Goal: Task Accomplishment & Management: Manage account settings

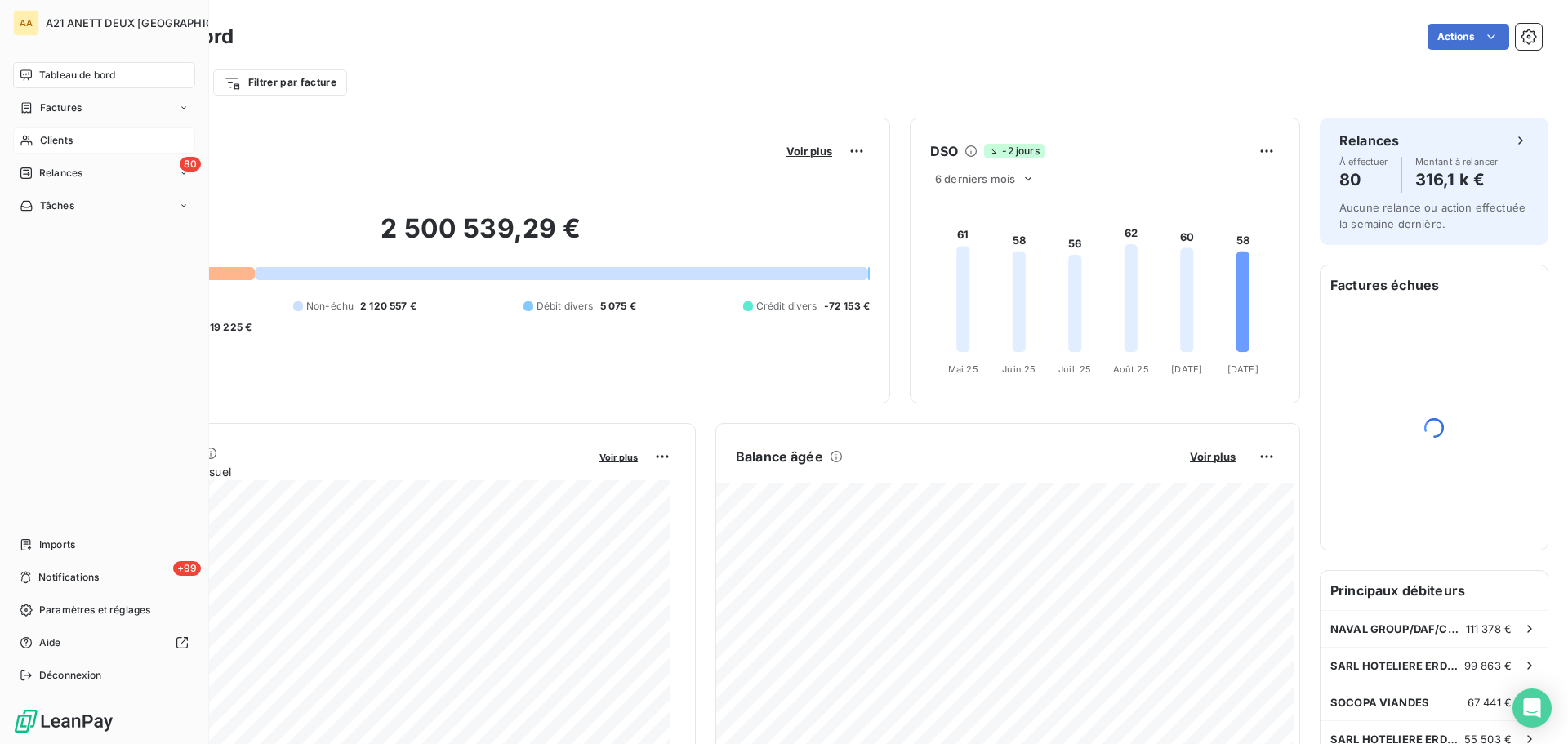
click at [40, 139] on span "Clients" at bounding box center [57, 139] width 33 height 14
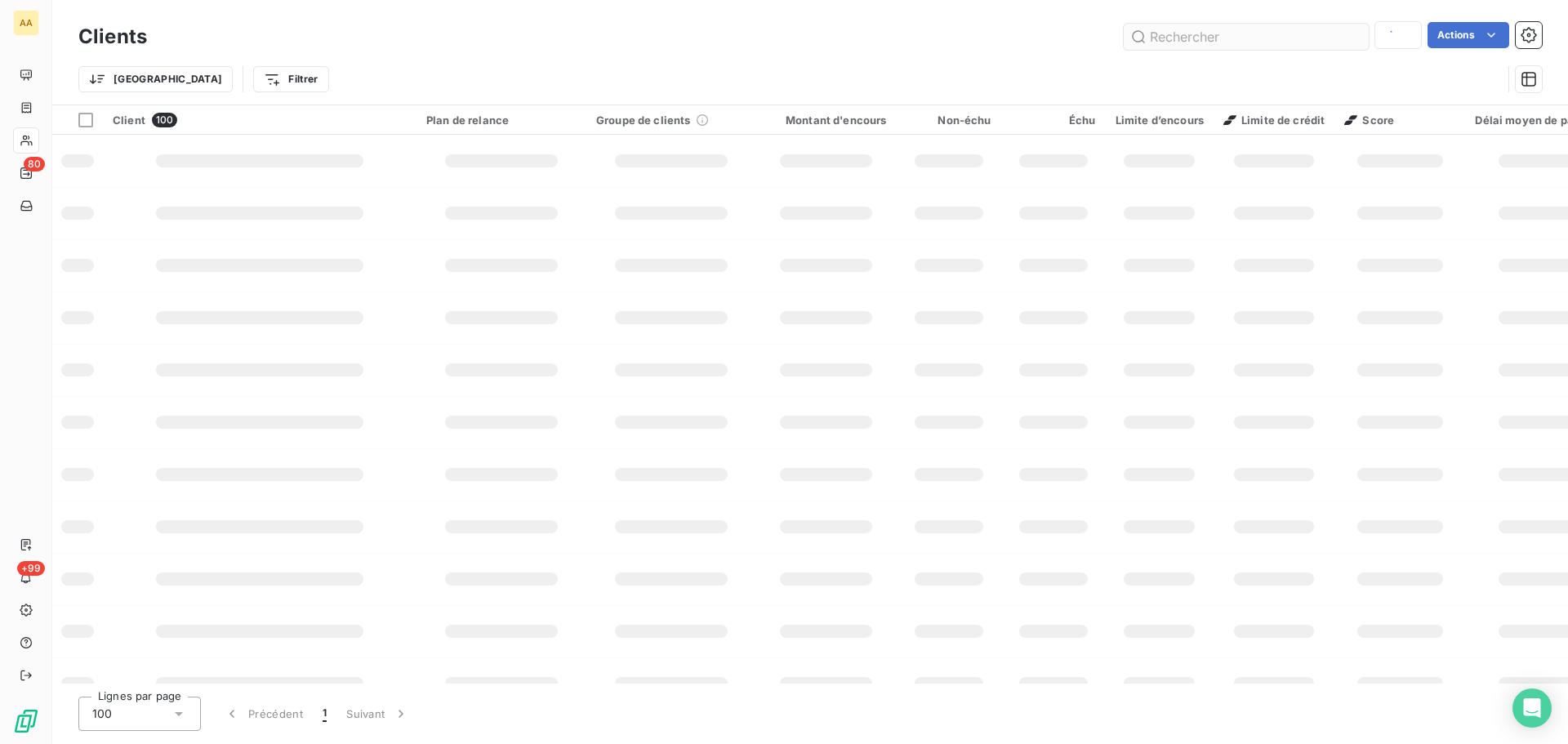
click at [1201, 29] on input "text" at bounding box center [1246, 37] width 245 height 26
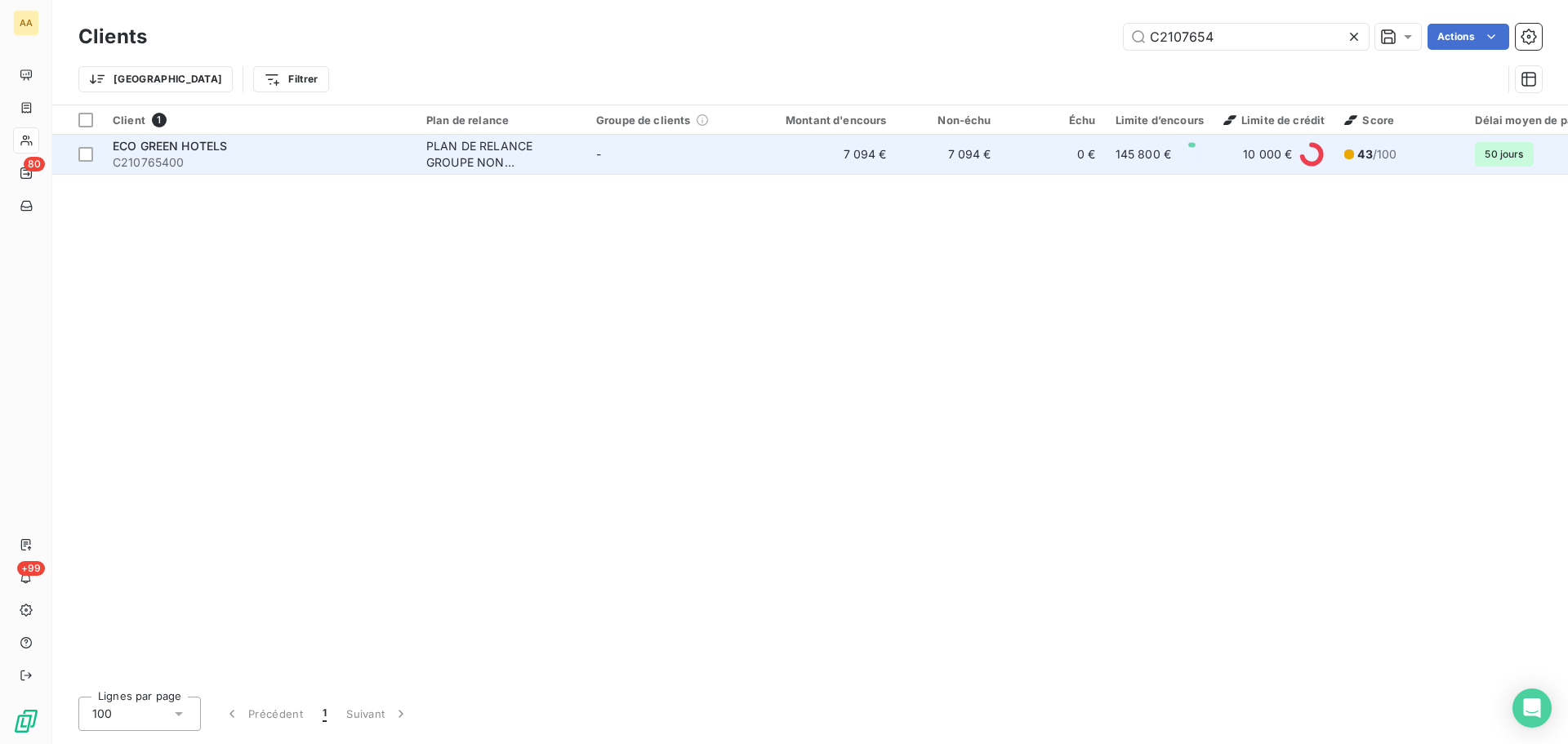
type input "C2107654"
click at [452, 153] on div "PLAN DE RELANCE GROUPE NON AUTOMATIQUE" at bounding box center [501, 155] width 150 height 33
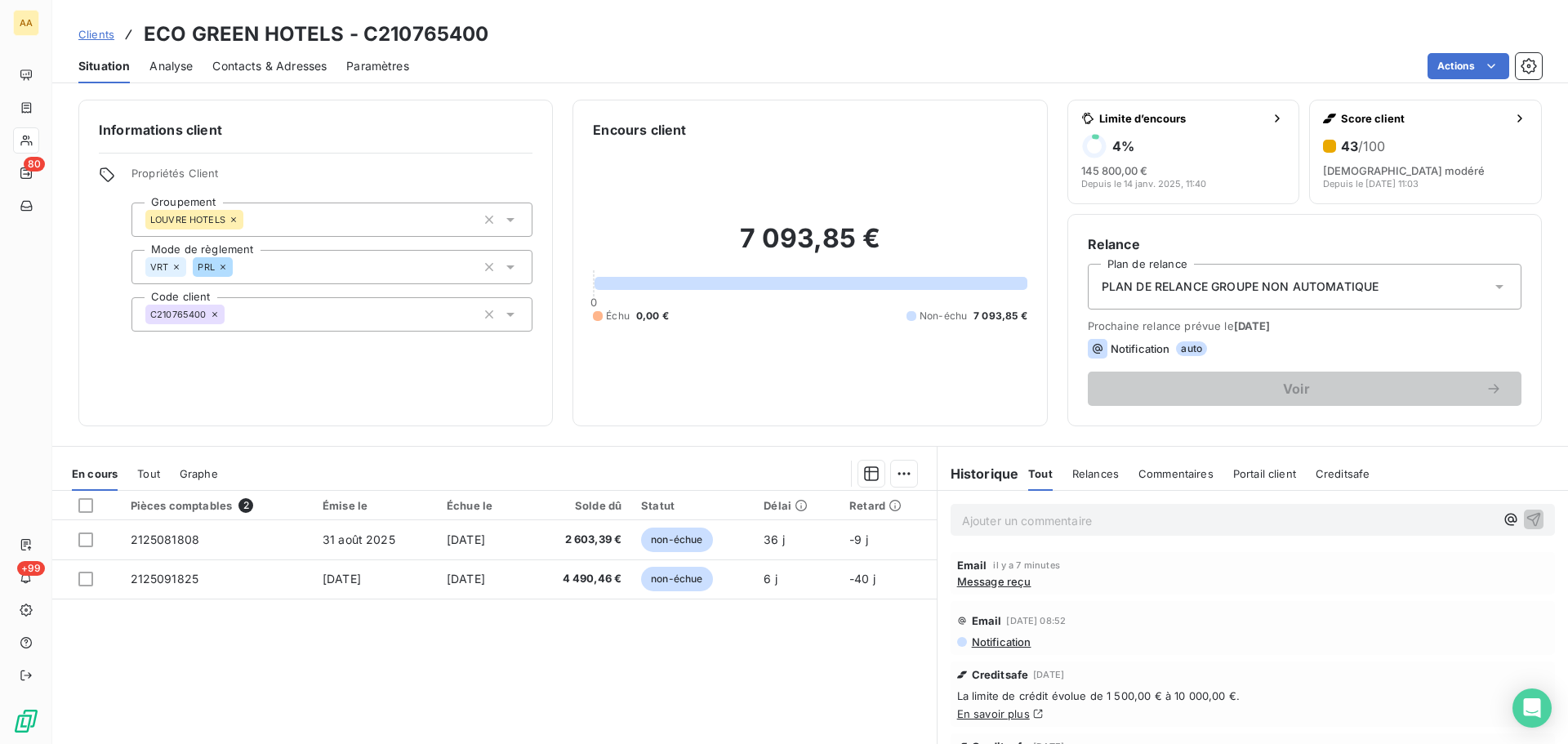
click at [176, 266] on icon at bounding box center [176, 267] width 10 height 10
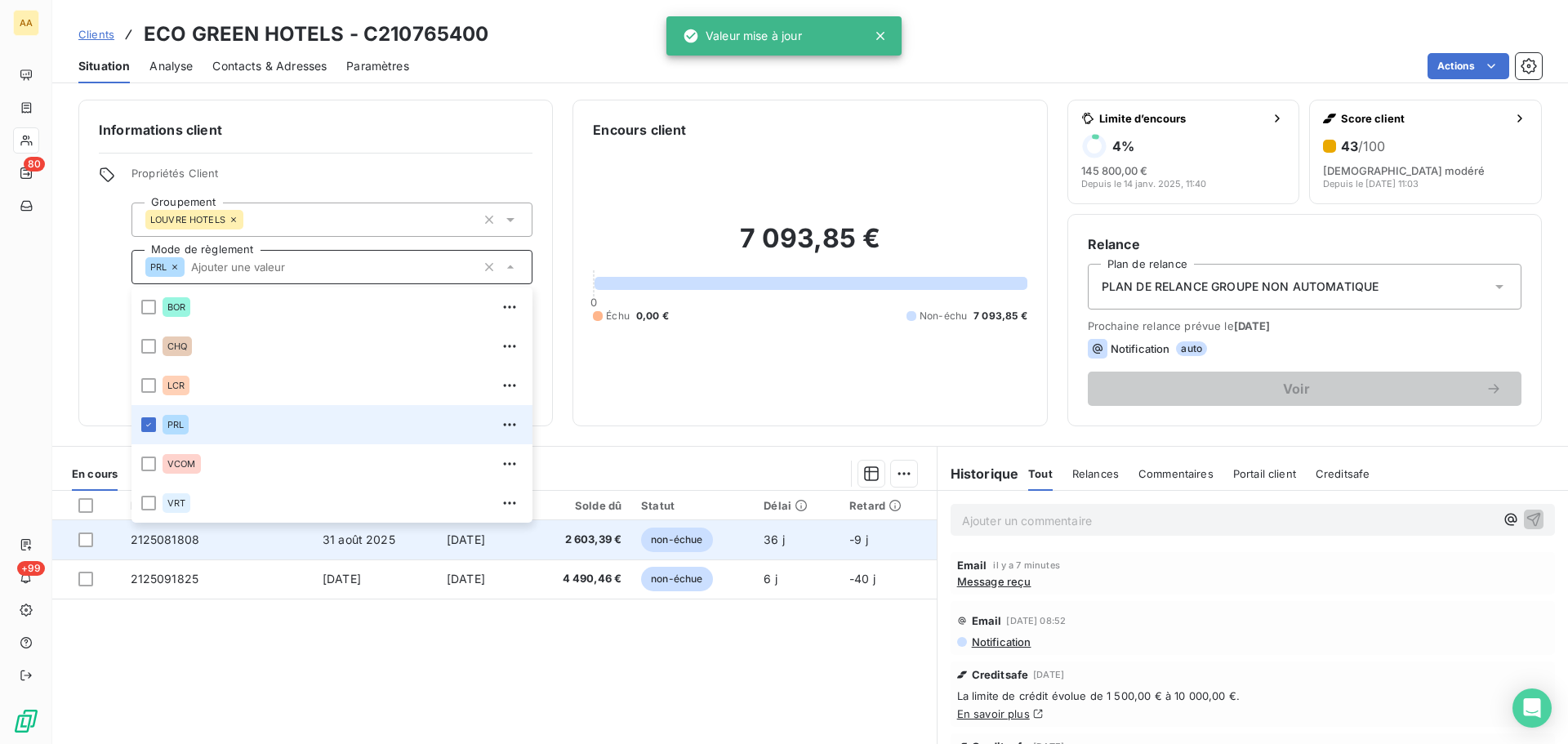
scroll to position [111, 0]
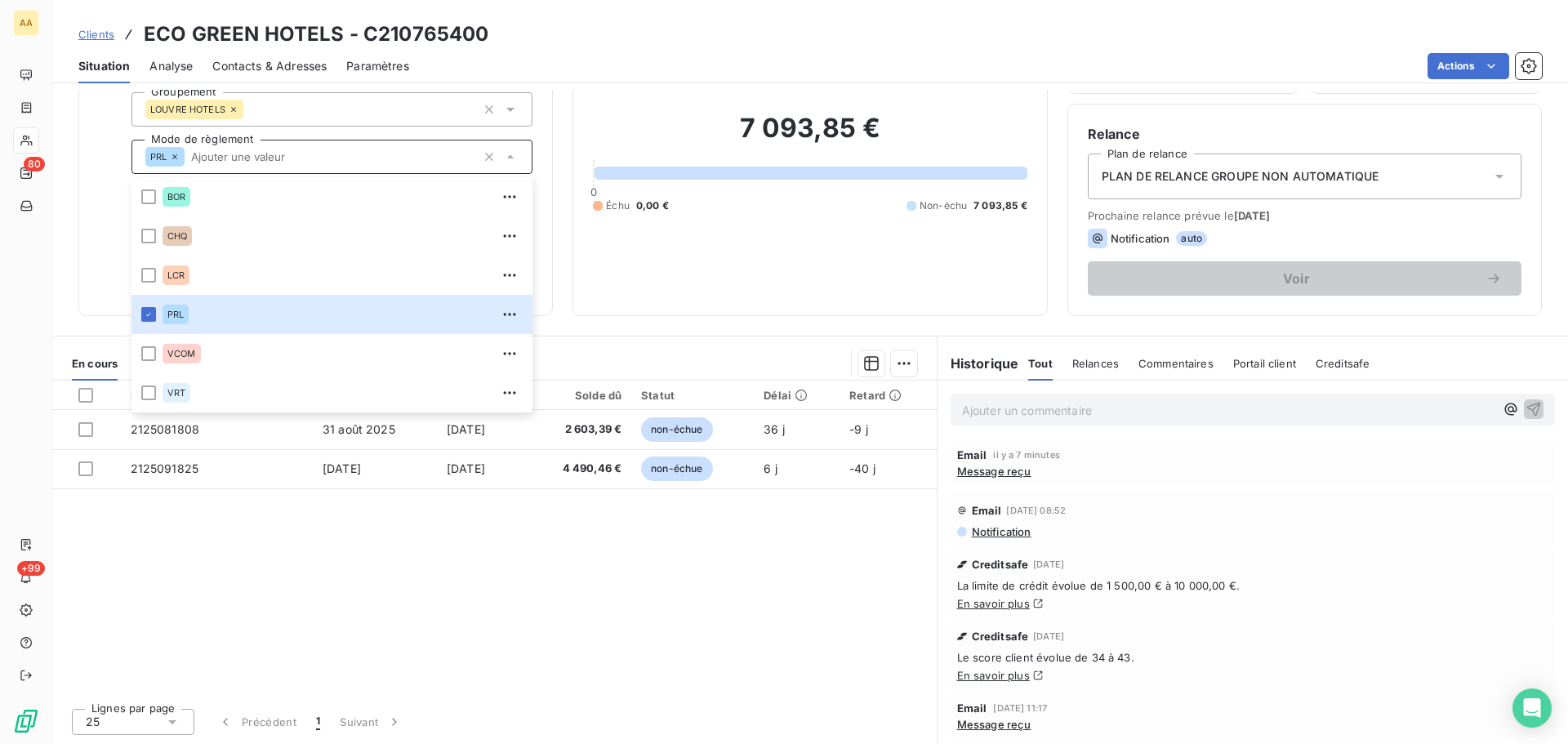
click at [625, 129] on h2 "7 093,85 €" at bounding box center [809, 136] width 434 height 49
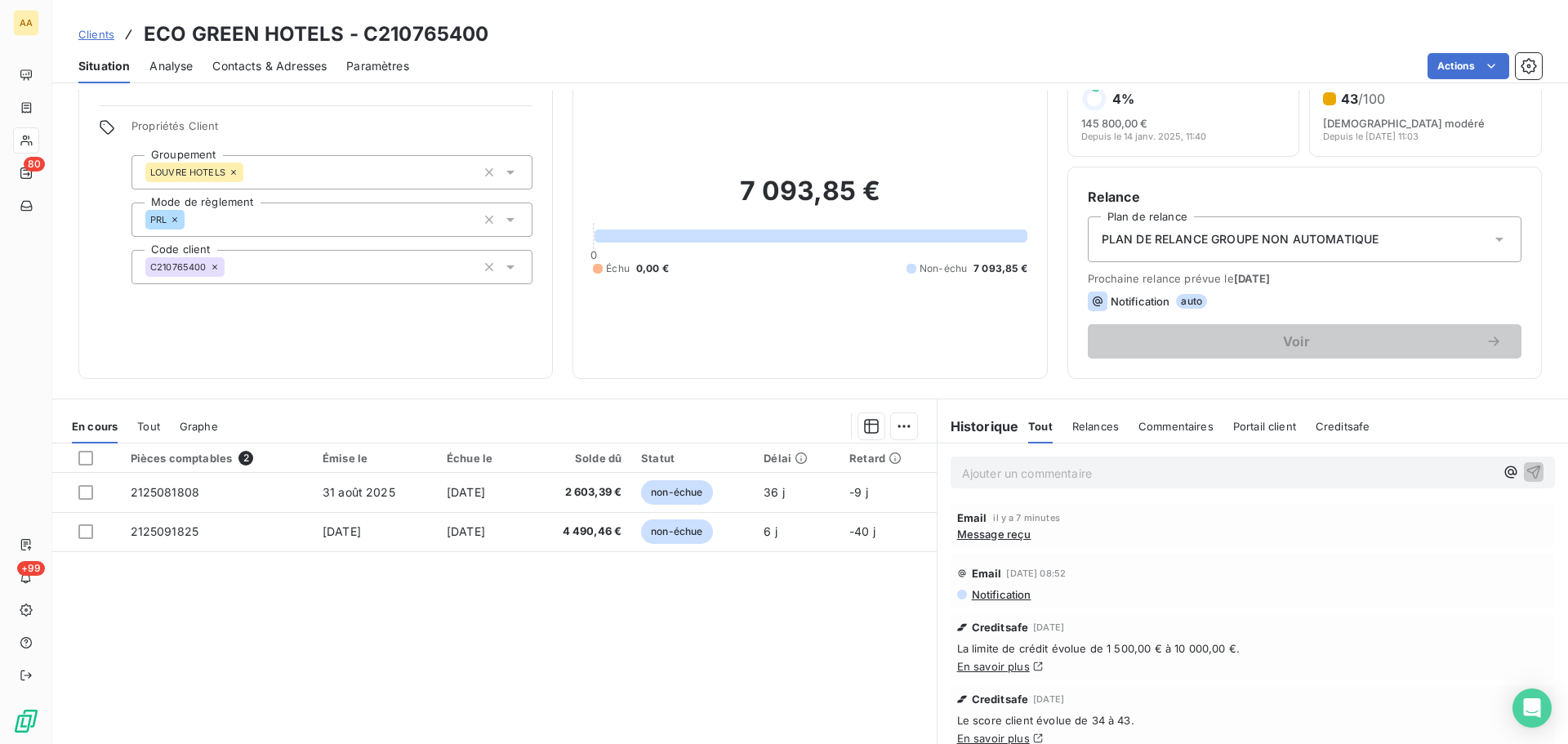
scroll to position [0, 0]
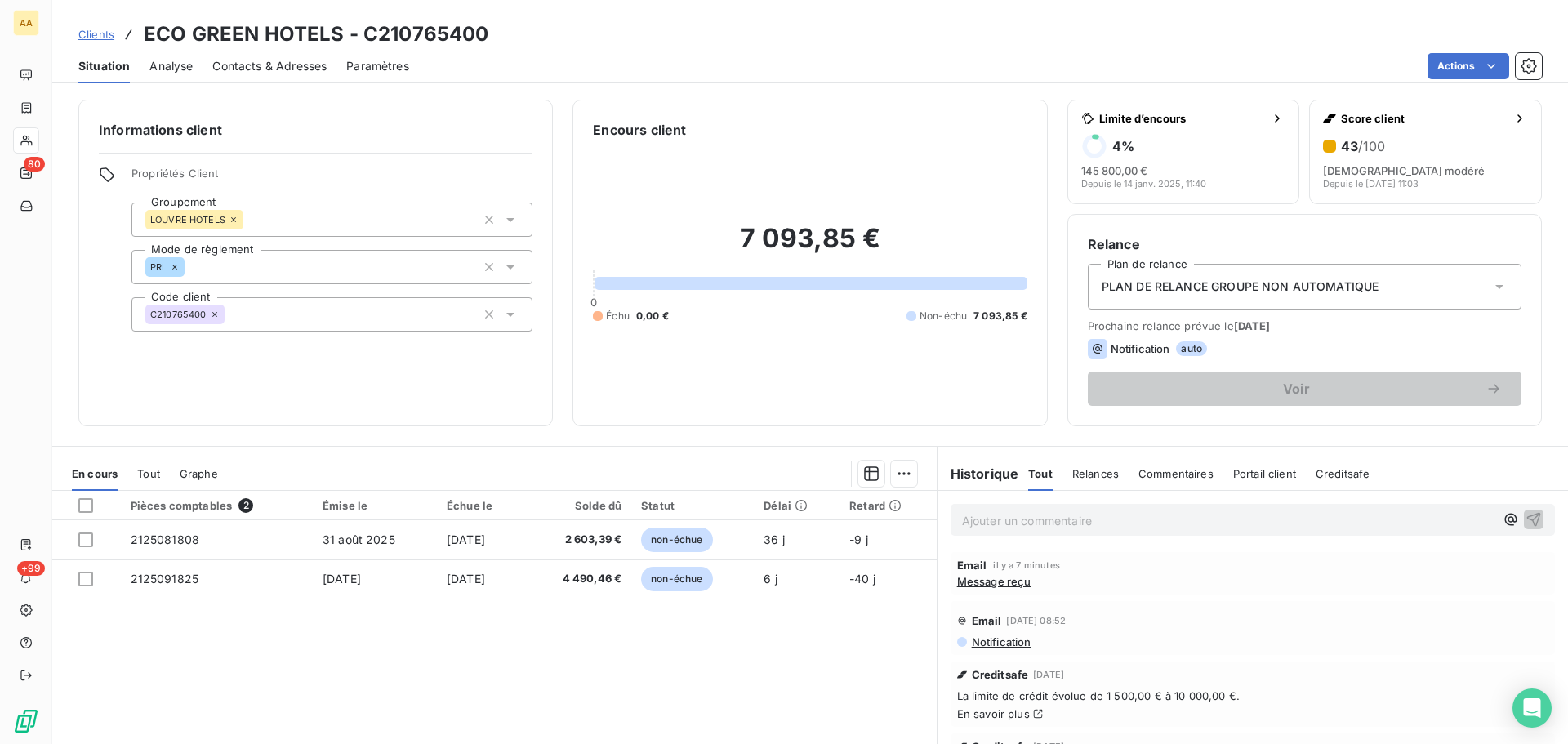
click at [1353, 293] on span "PLAN DE RELANCE GROUPE NON AUTOMATIQUE" at bounding box center [1240, 286] width 278 height 16
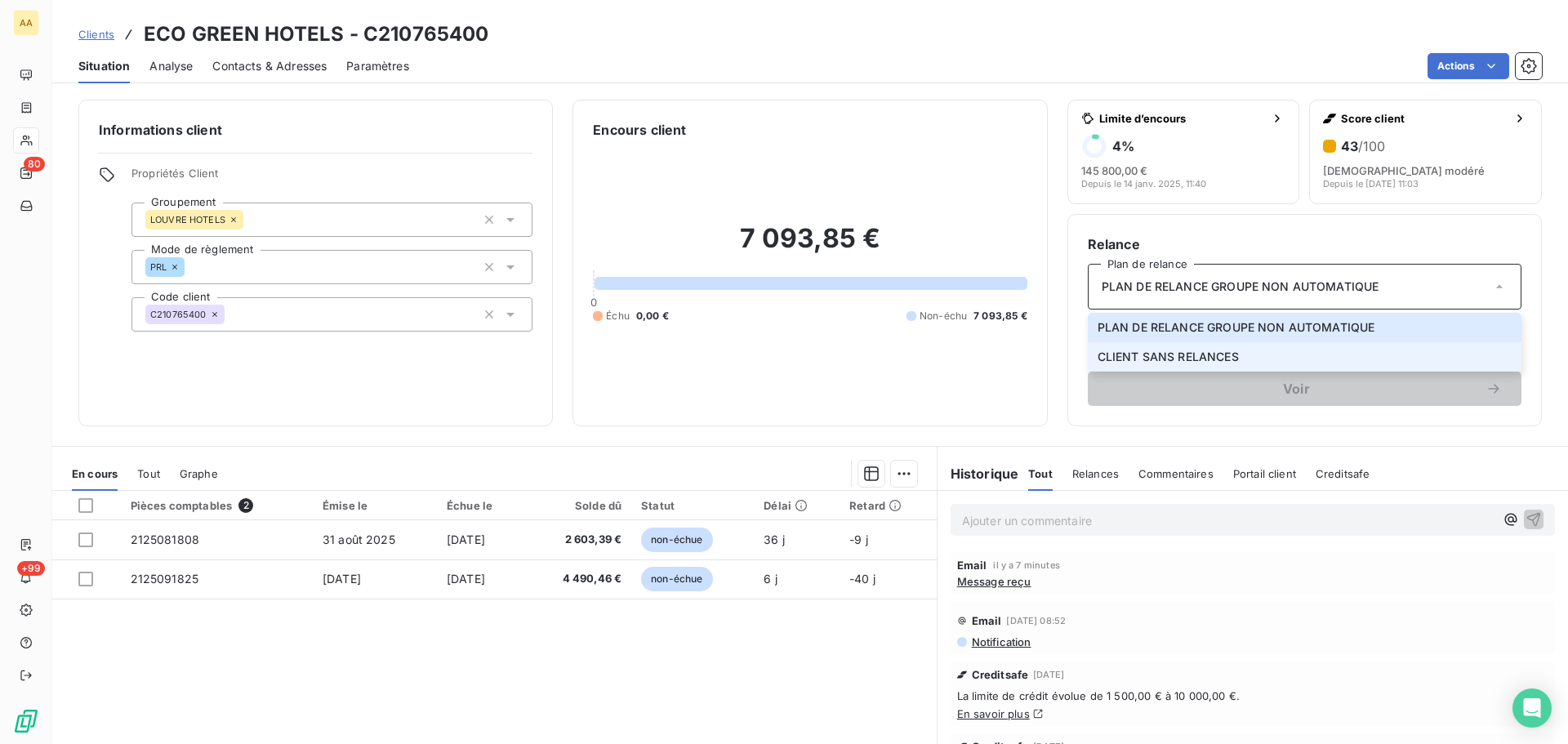
click at [1169, 355] on span "CLIENT SANS RELANCES" at bounding box center [1167, 357] width 141 height 16
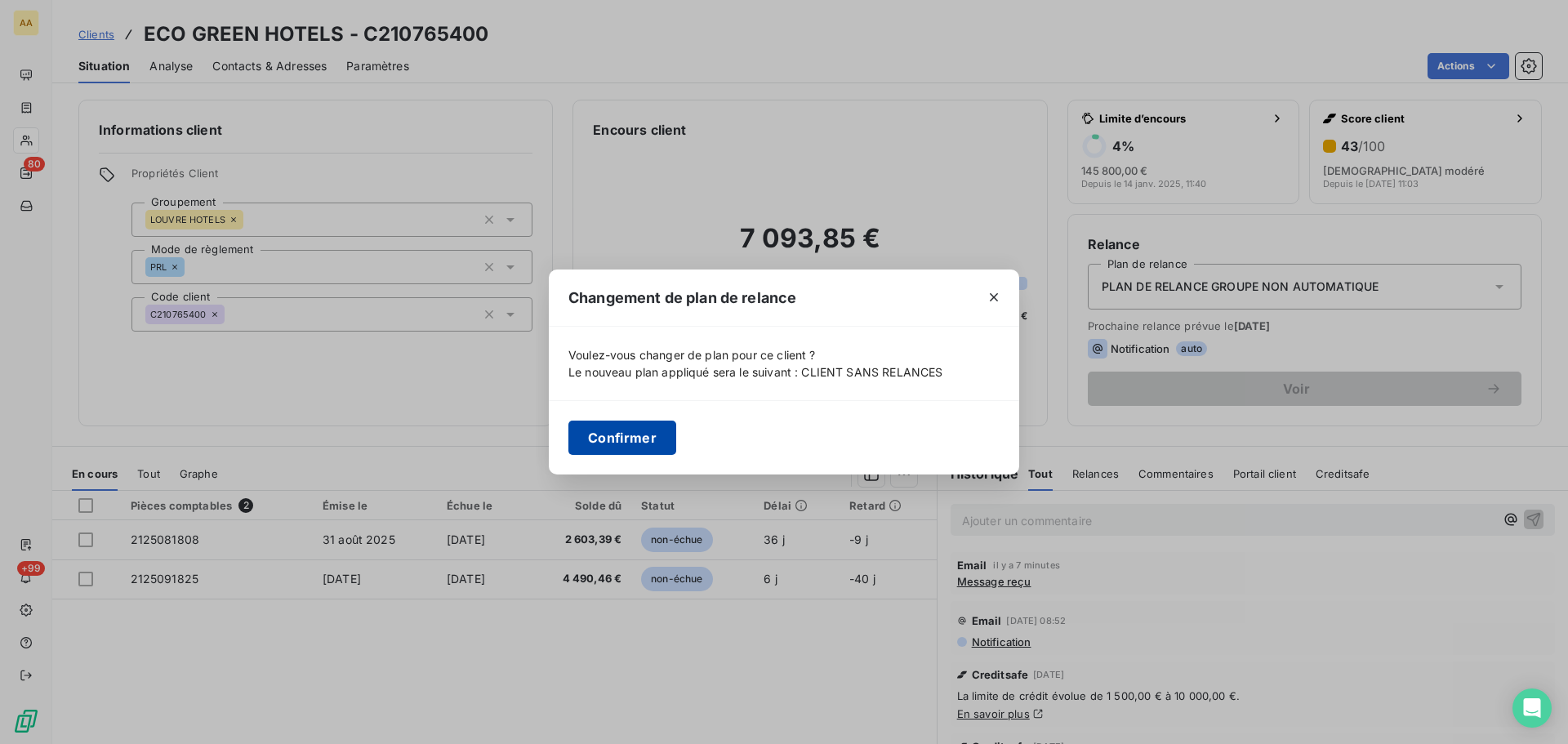
click at [615, 441] on button "Confirmer" at bounding box center [622, 437] width 108 height 35
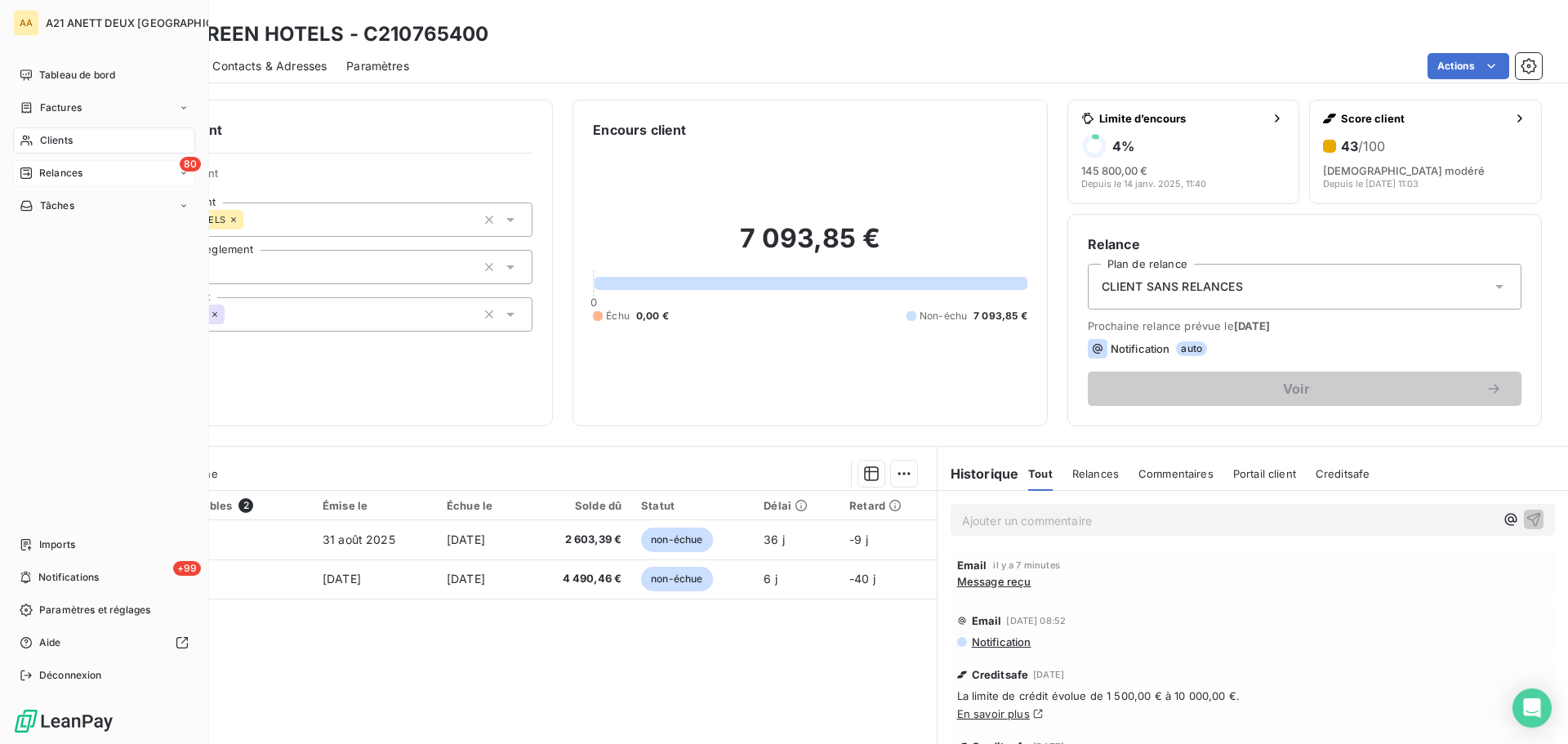
click at [41, 165] on span "Relances" at bounding box center [61, 172] width 43 height 14
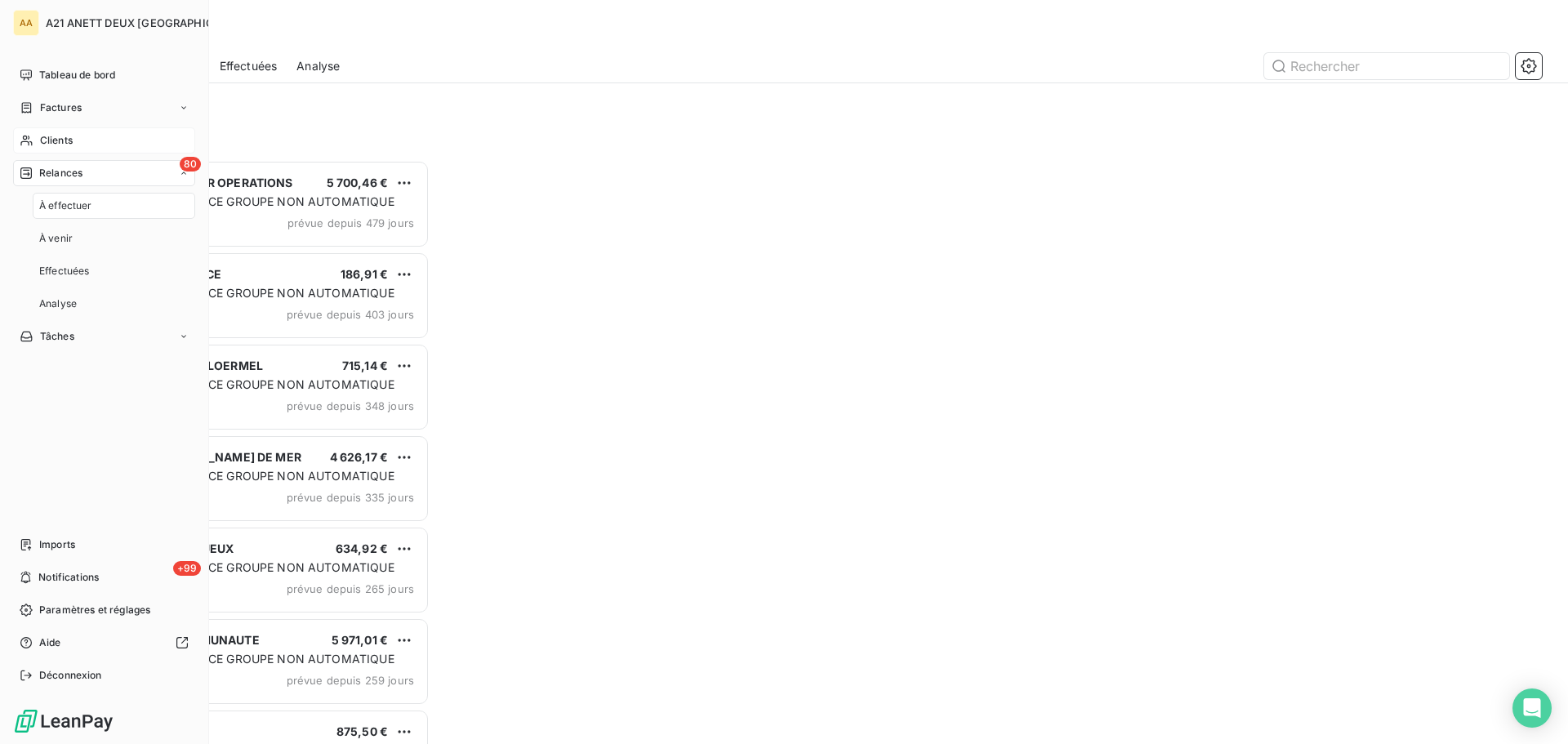
scroll to position [571, 338]
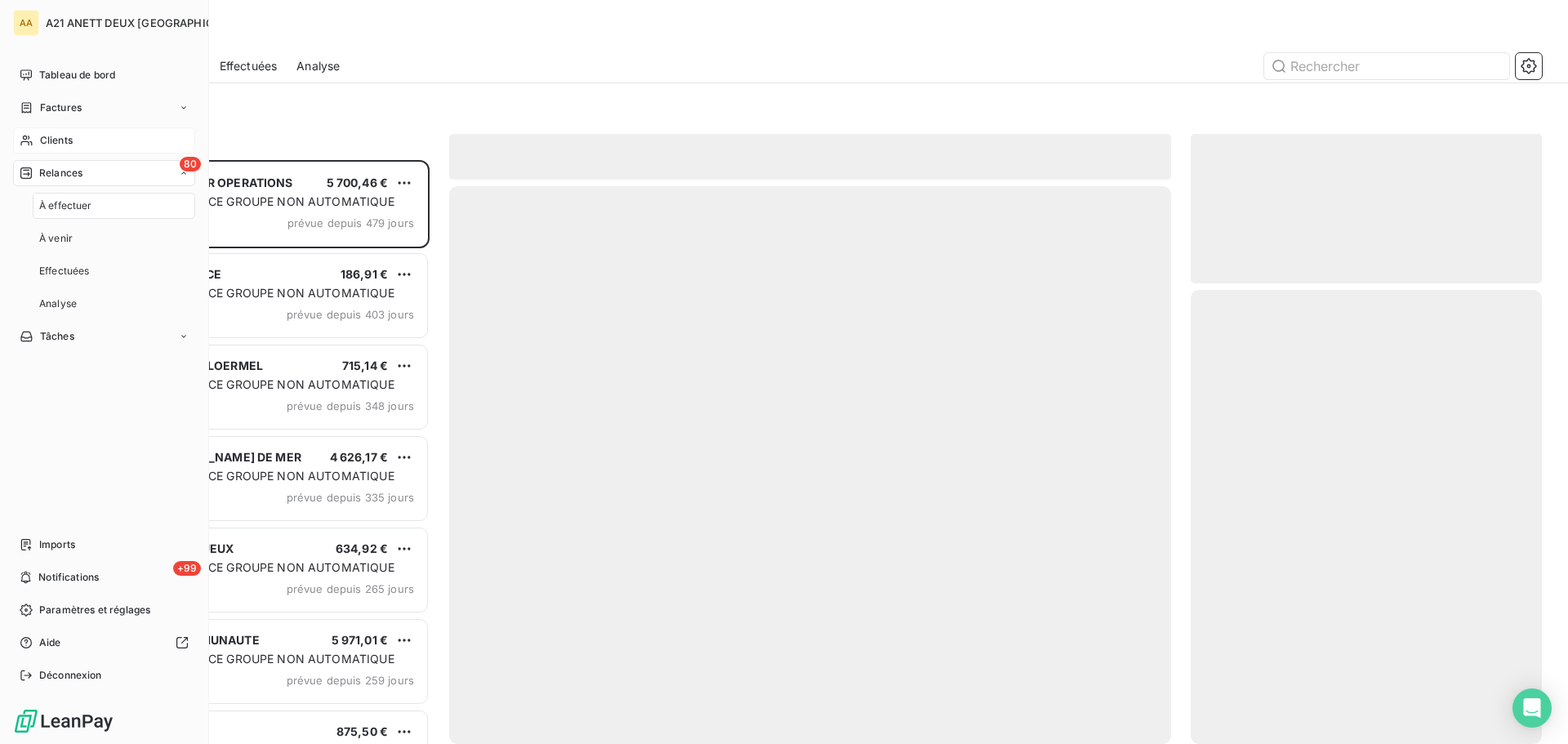
click at [54, 209] on span "À effectuer" at bounding box center [65, 205] width 53 height 14
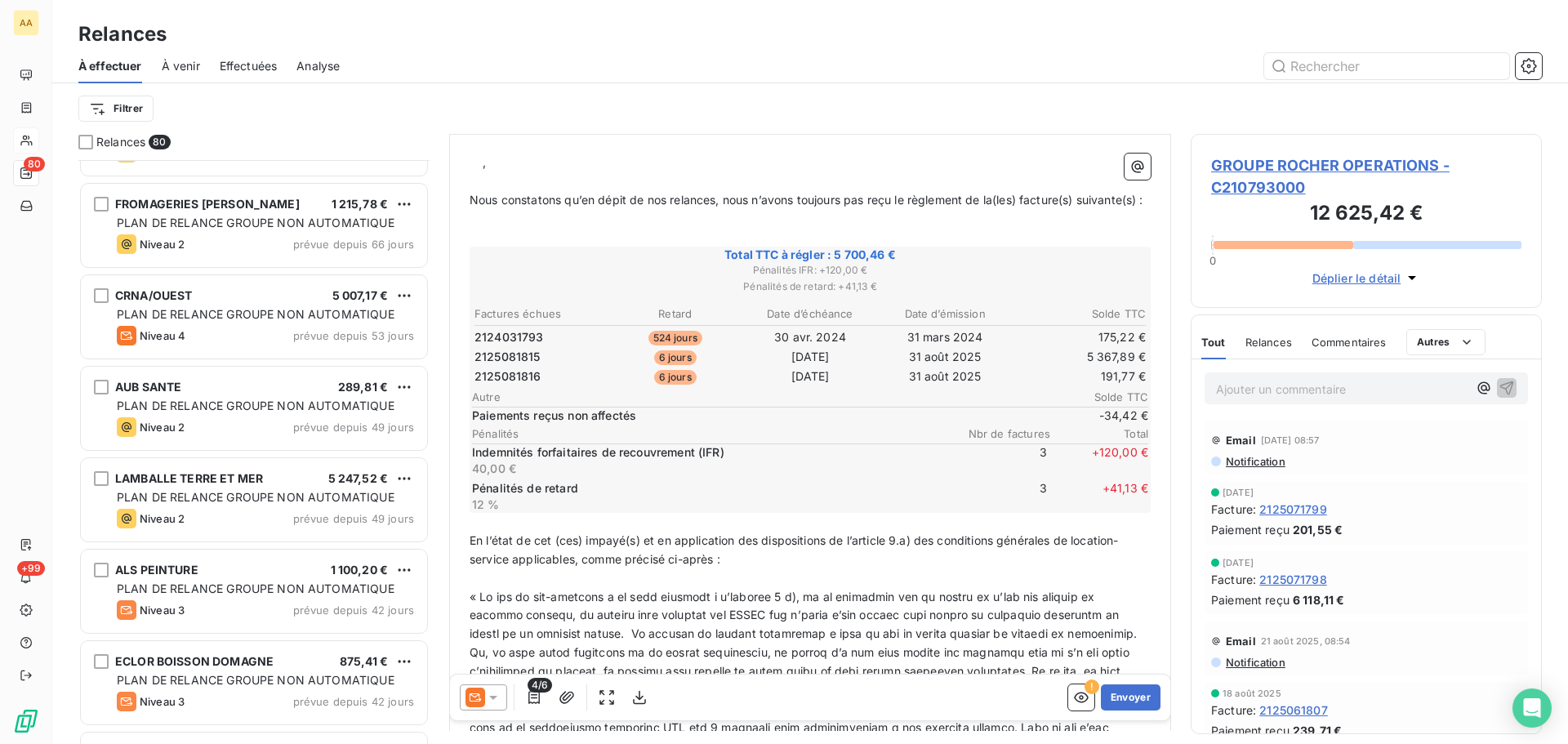
scroll to position [1471, 0]
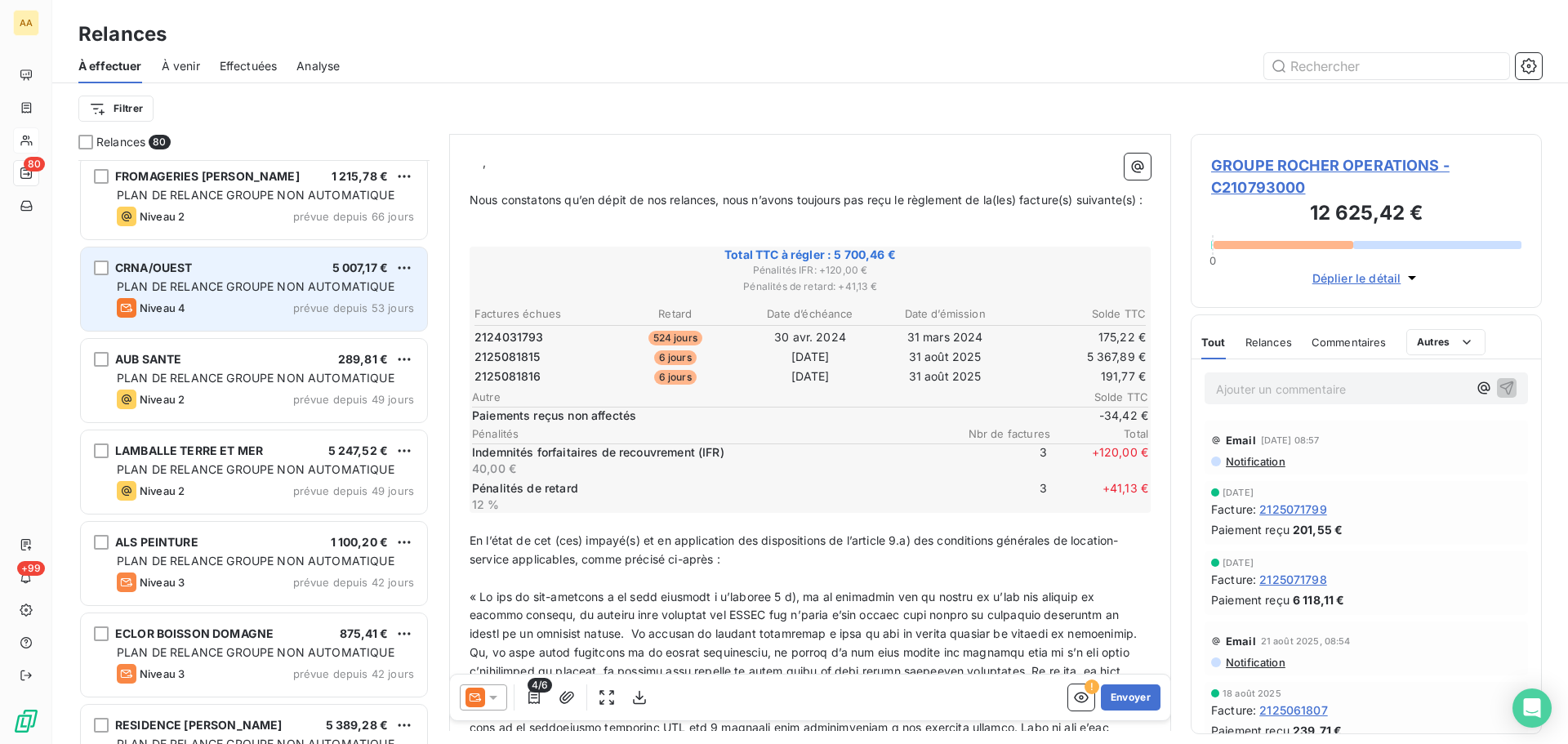
click at [263, 282] on span "PLAN DE RELANCE GROUPE NON AUTOMATIQUE" at bounding box center [255, 285] width 278 height 13
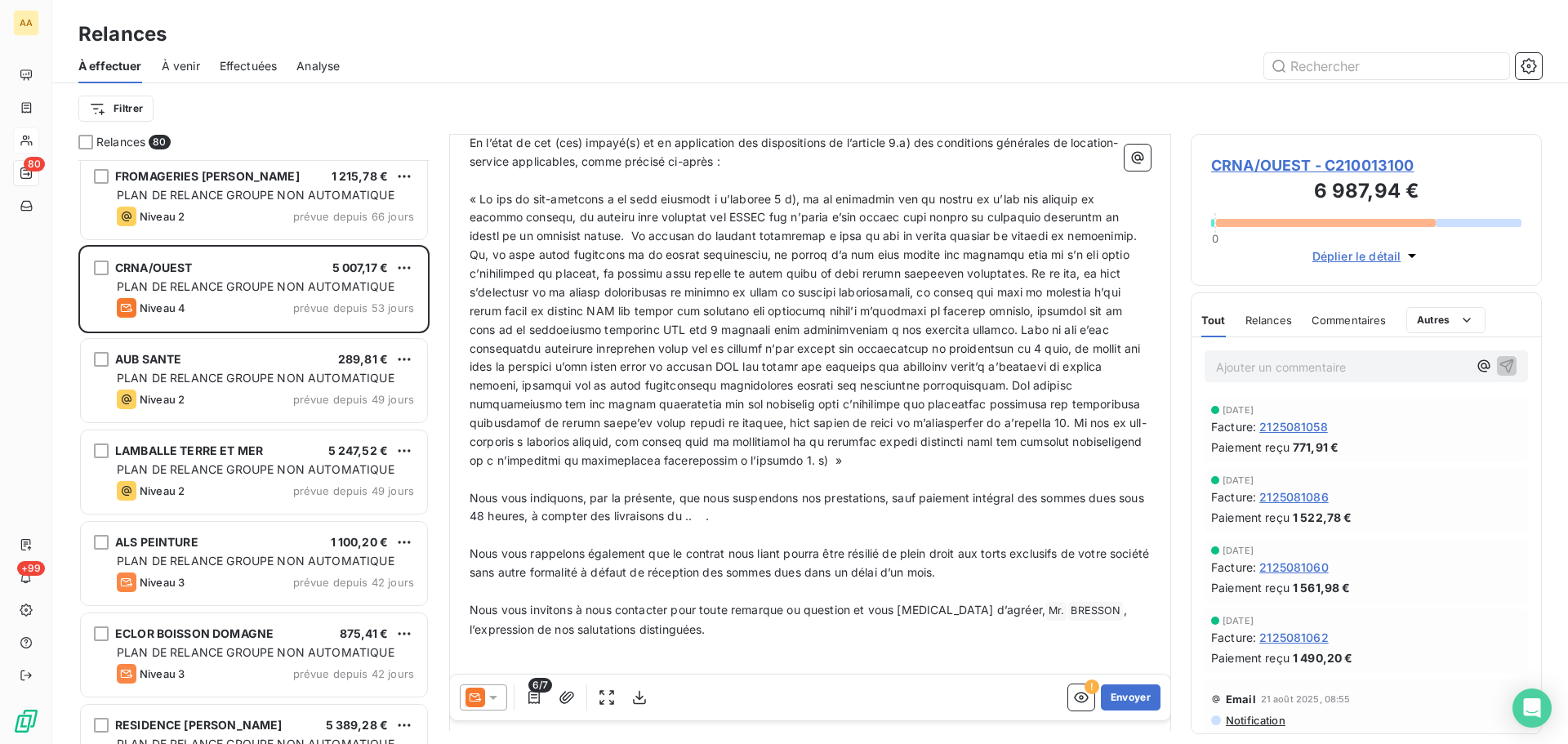
scroll to position [686, 0]
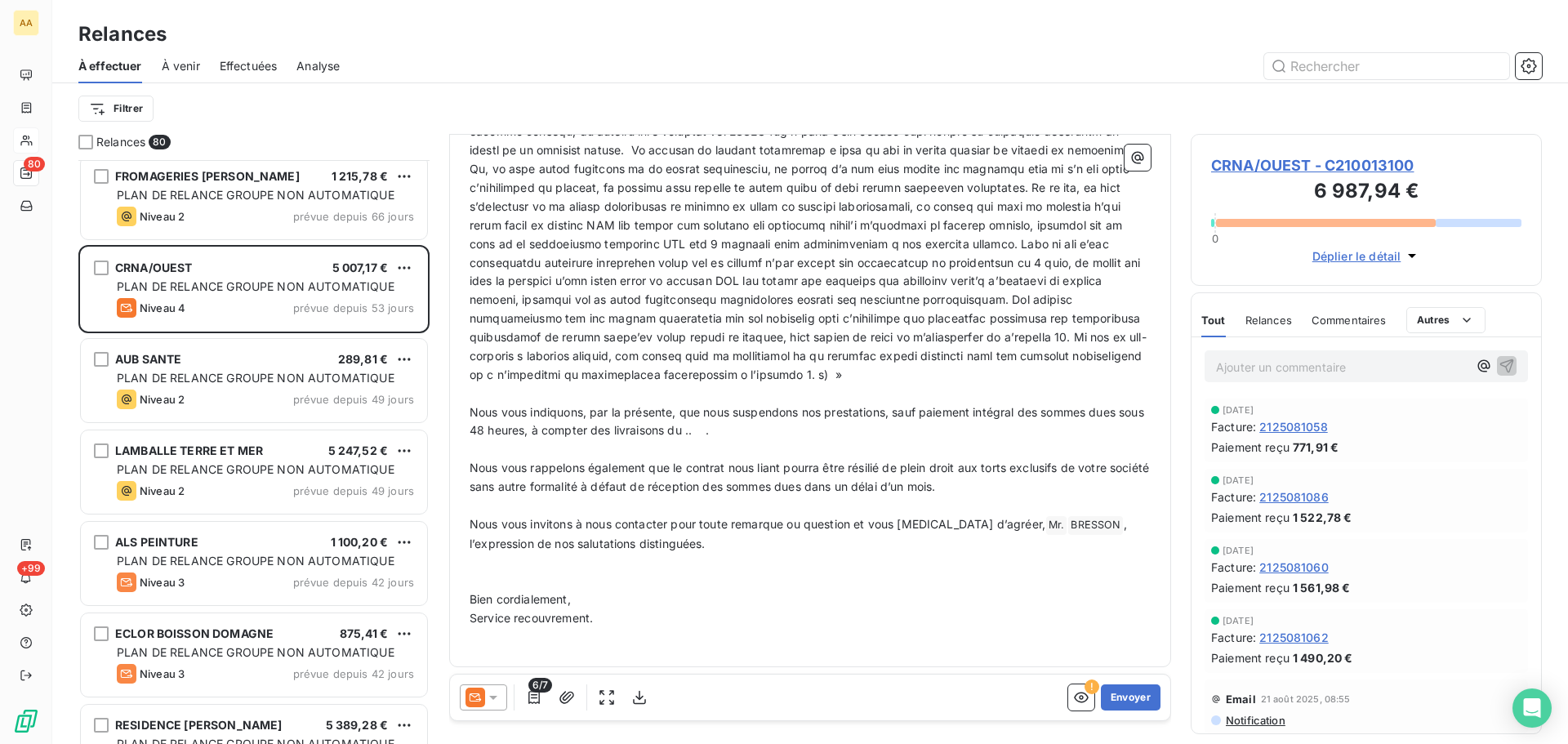
click at [334, 126] on div "Filtrer" at bounding box center [810, 109] width 1463 height 51
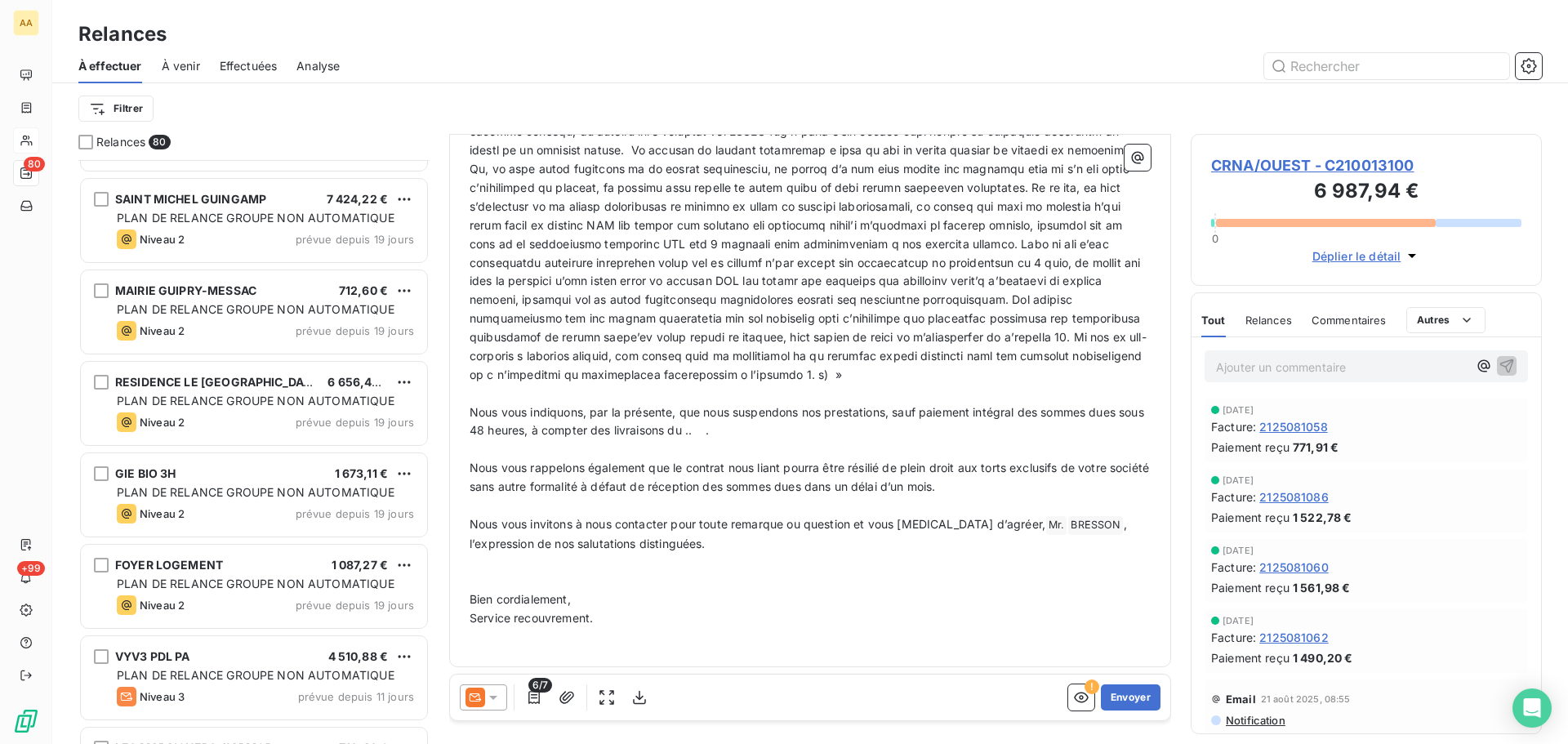
scroll to position [3593, 0]
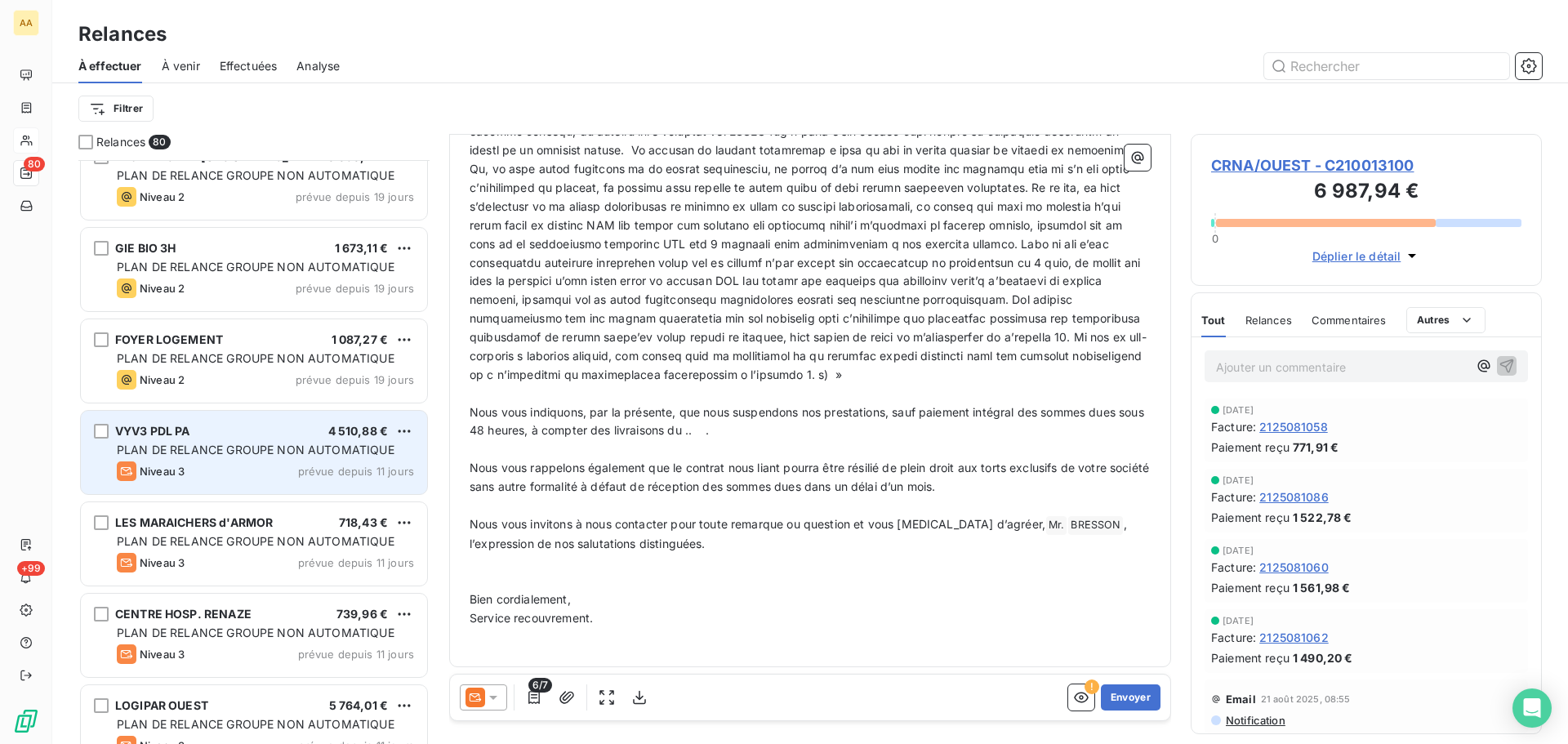
click at [348, 436] on span "4 510,88 €" at bounding box center [358, 431] width 61 height 13
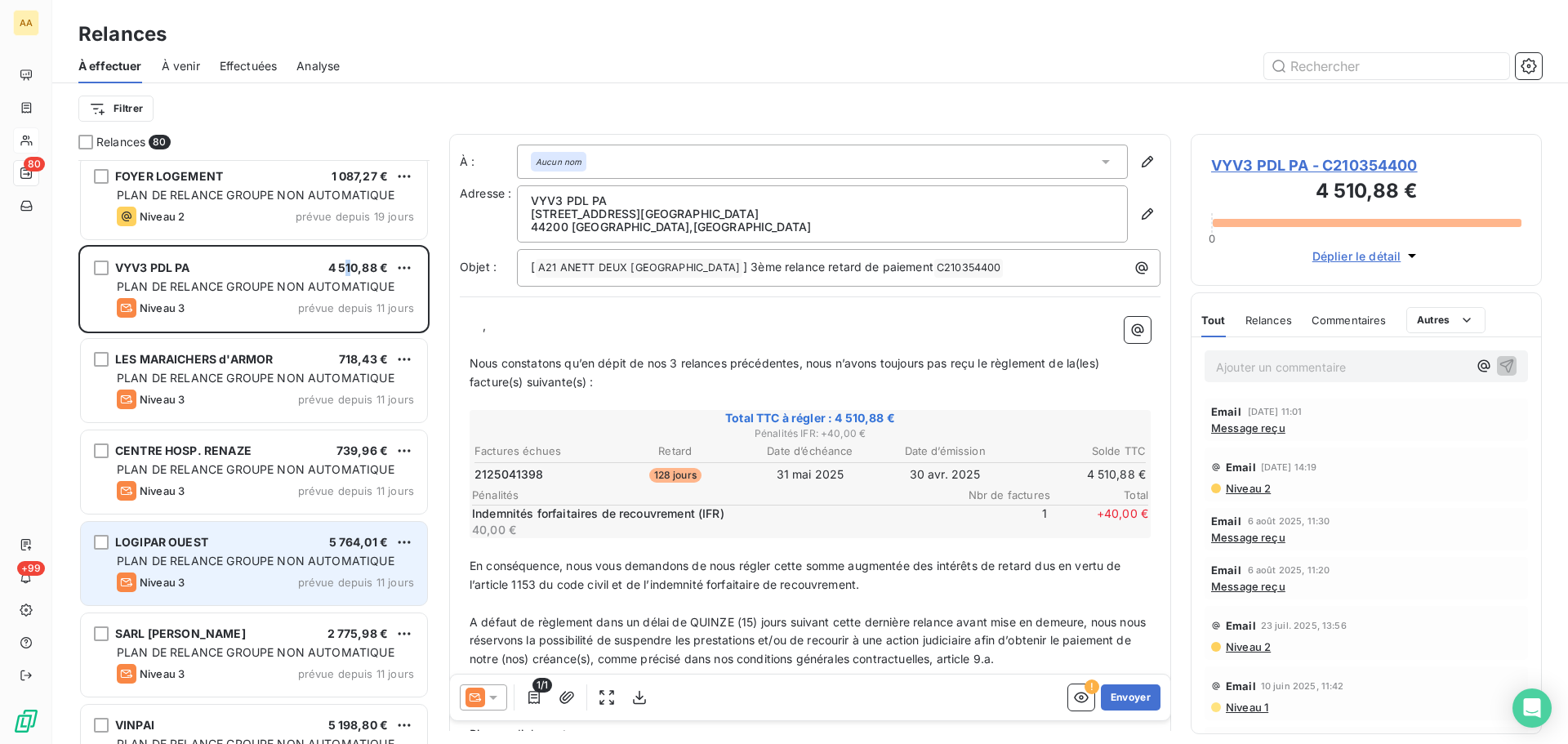
scroll to position [4082, 0]
